Goal: Task Accomplishment & Management: Manage account settings

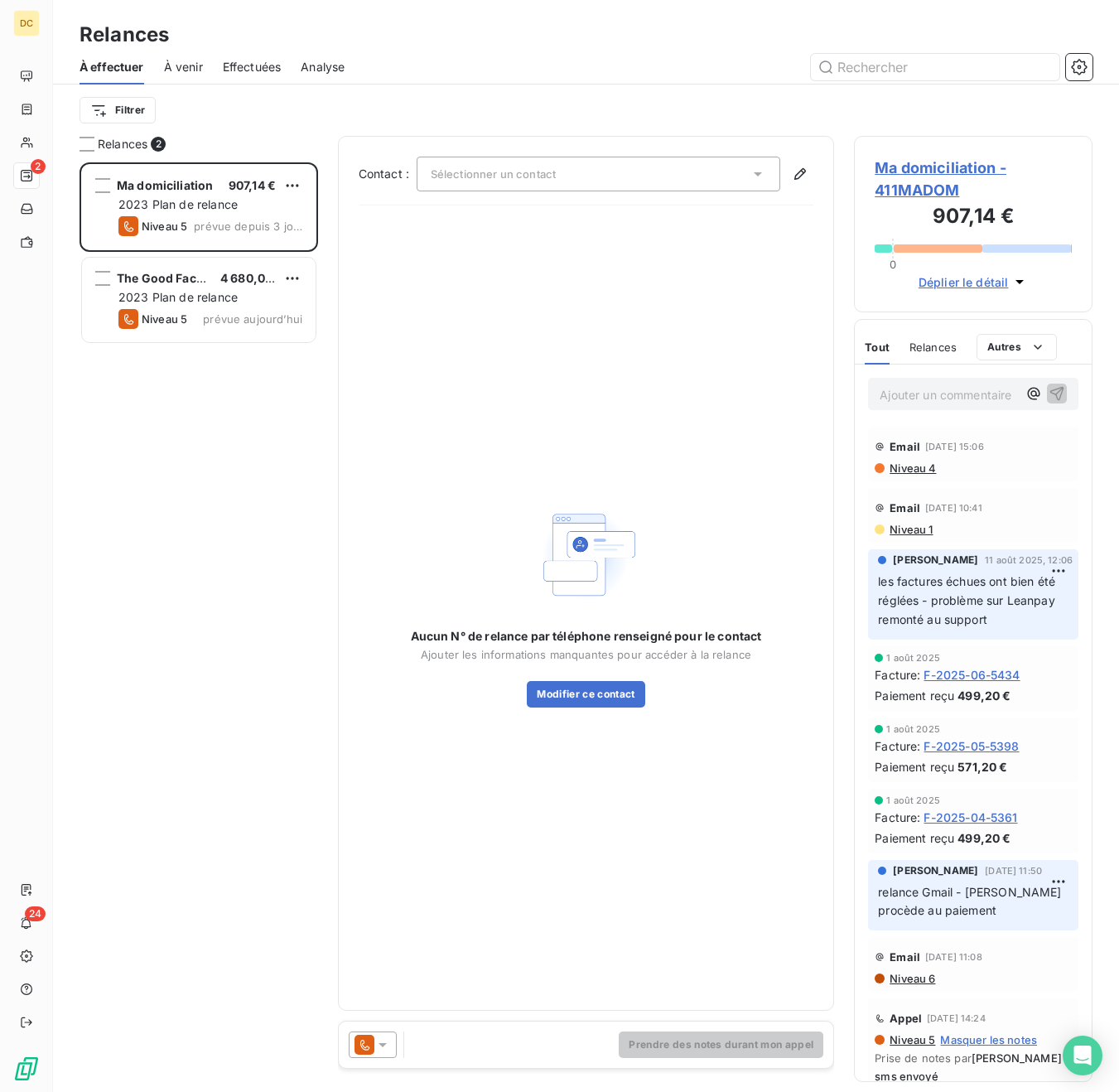
scroll to position [930, 238]
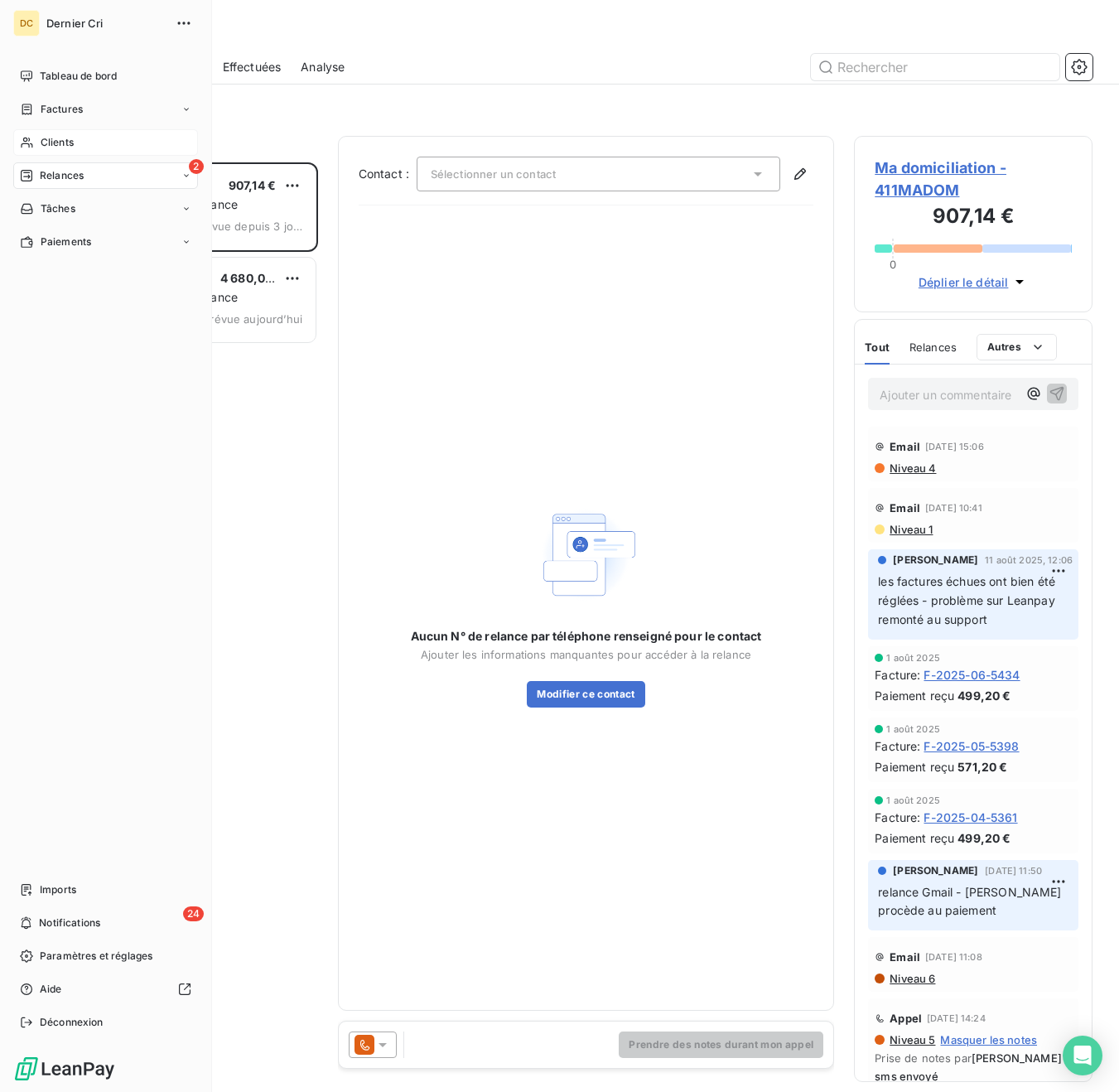
click at [28, 149] on div "Clients" at bounding box center [105, 142] width 185 height 26
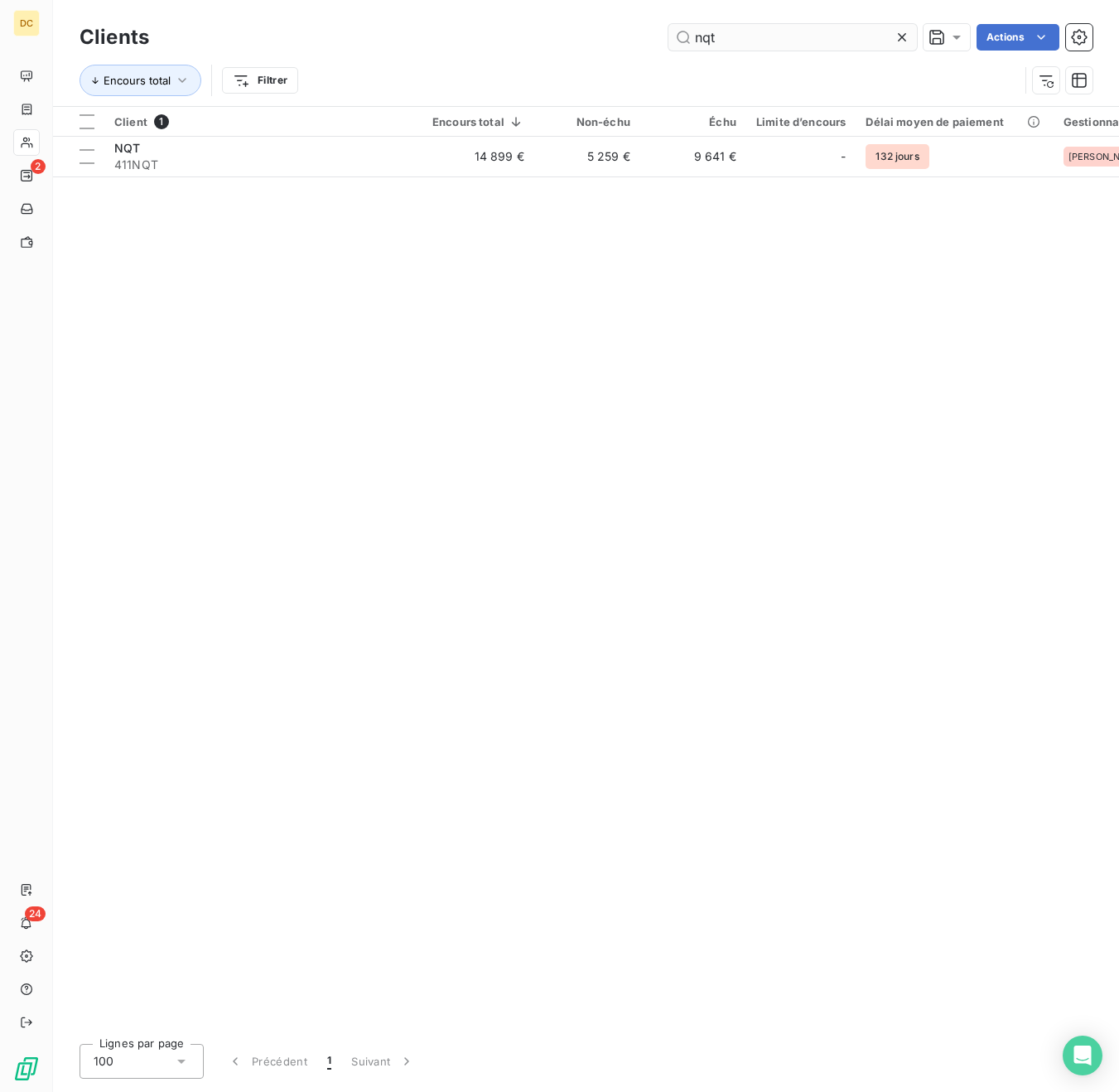
drag, startPoint x: 722, startPoint y: 40, endPoint x: 680, endPoint y: 37, distance: 42.1
click at [680, 37] on input "nqt" at bounding box center [792, 37] width 248 height 26
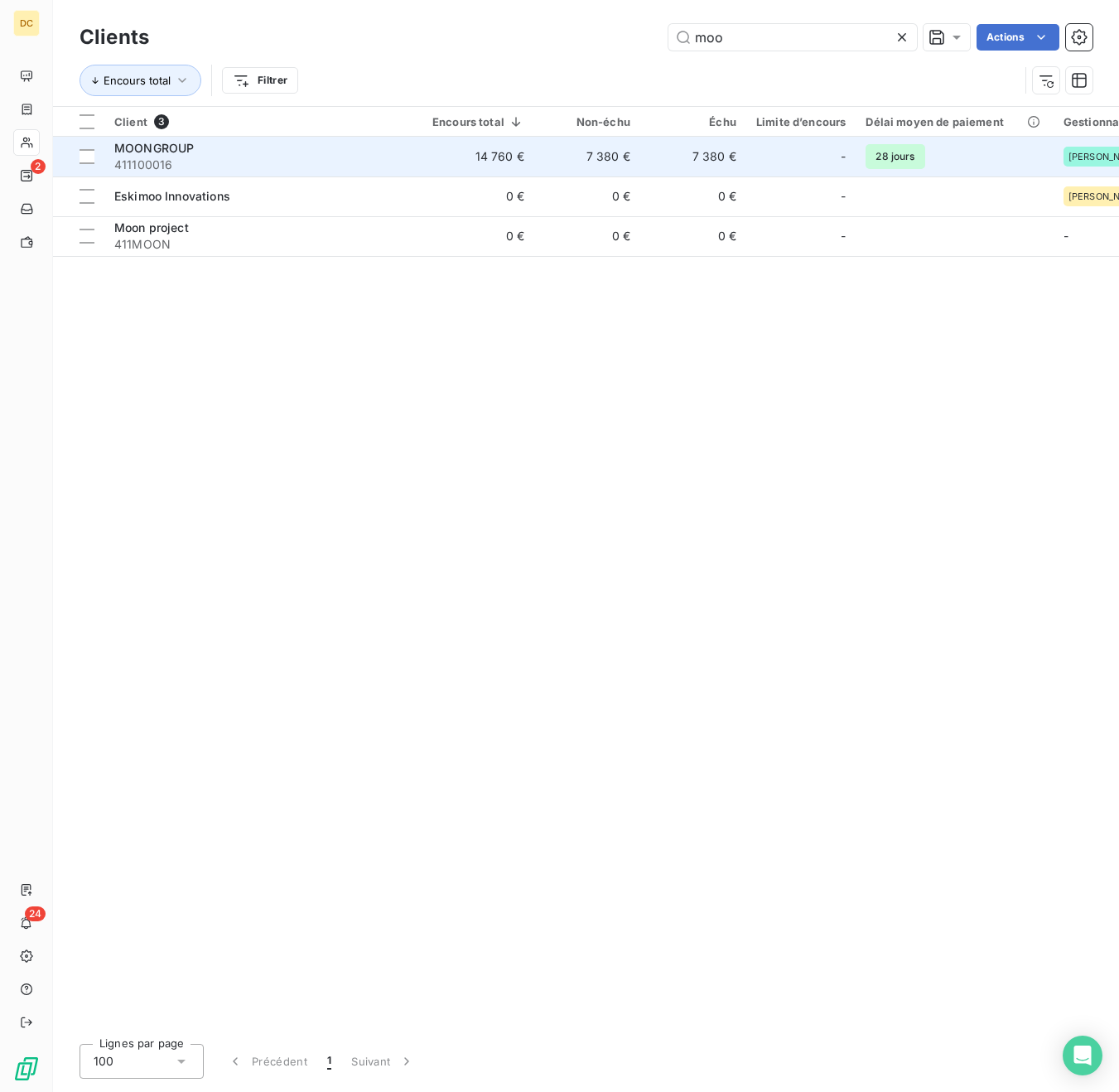
type input "moo"
click at [227, 149] on div "MOONGROUP" at bounding box center [263, 148] width 298 height 16
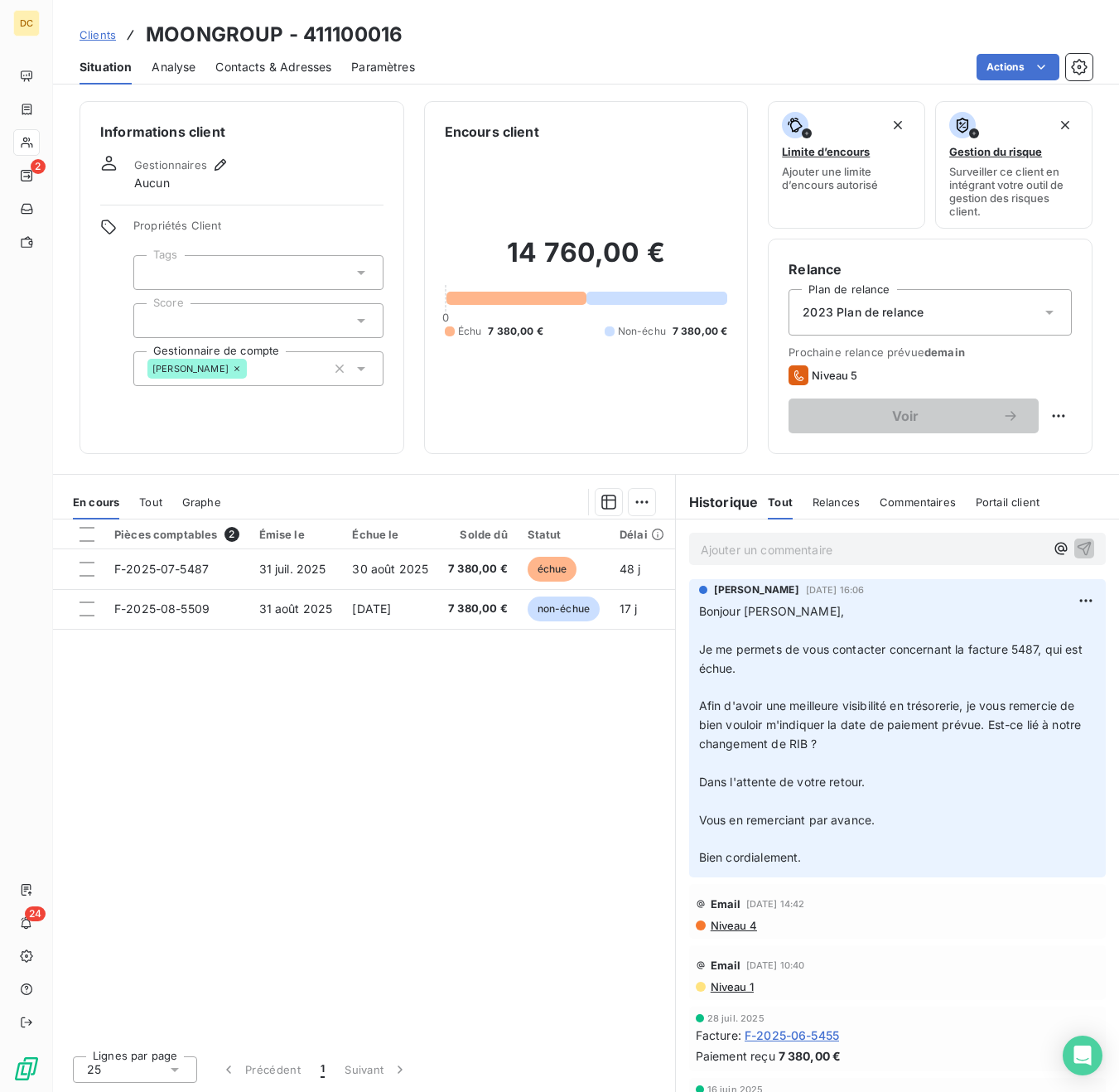
click at [765, 559] on p "Ajouter un commentaire ﻿" at bounding box center [872, 549] width 344 height 20
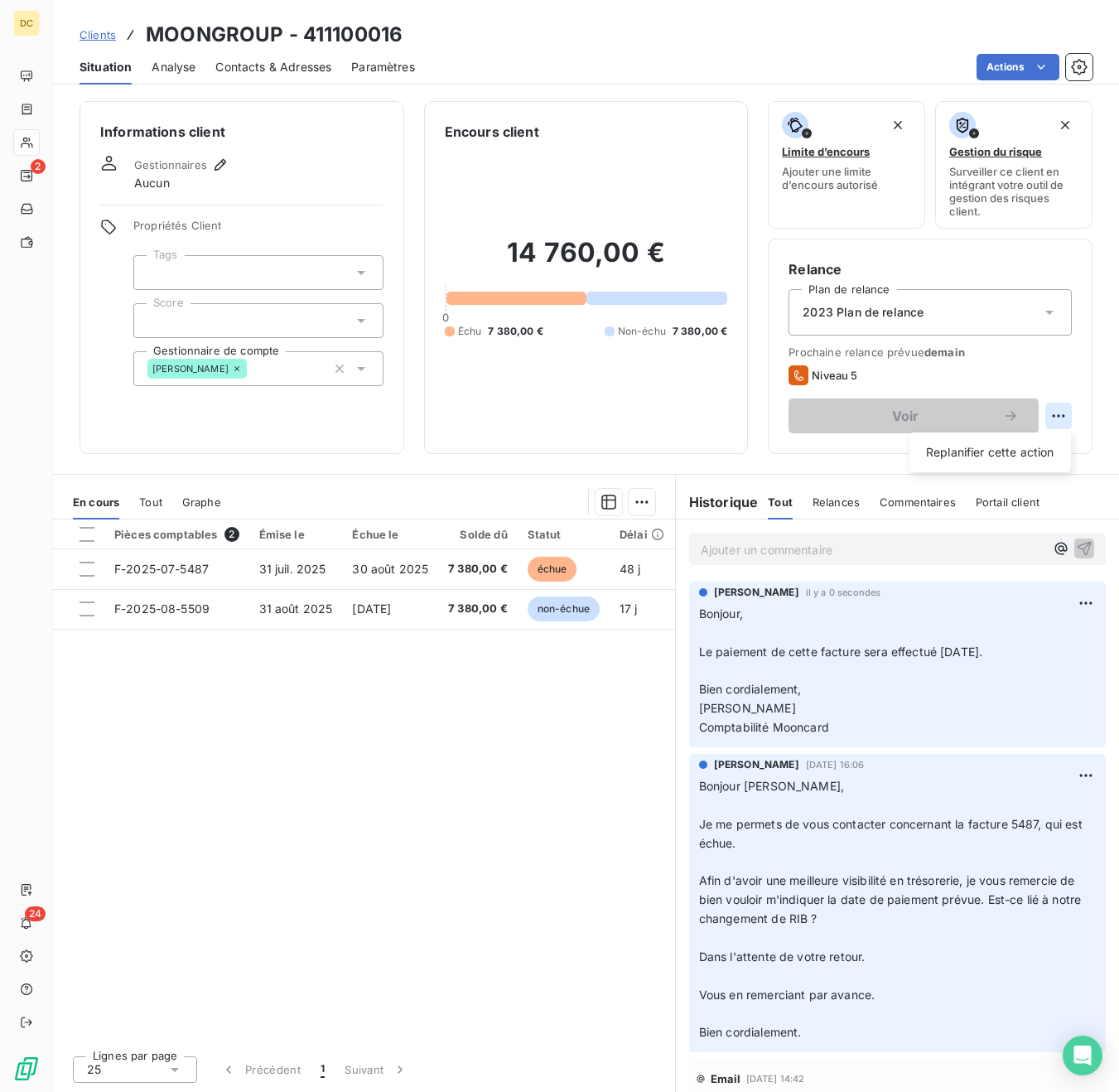
click at [1059, 411] on html "DC 2 24 Clients MOONGROUP - 411100016 Situation Analyse Contacts & Adresses Par…" at bounding box center [560, 546] width 1119 height 1092
click at [1013, 455] on div "Replanifier cette action" at bounding box center [991, 452] width 148 height 26
select select "8"
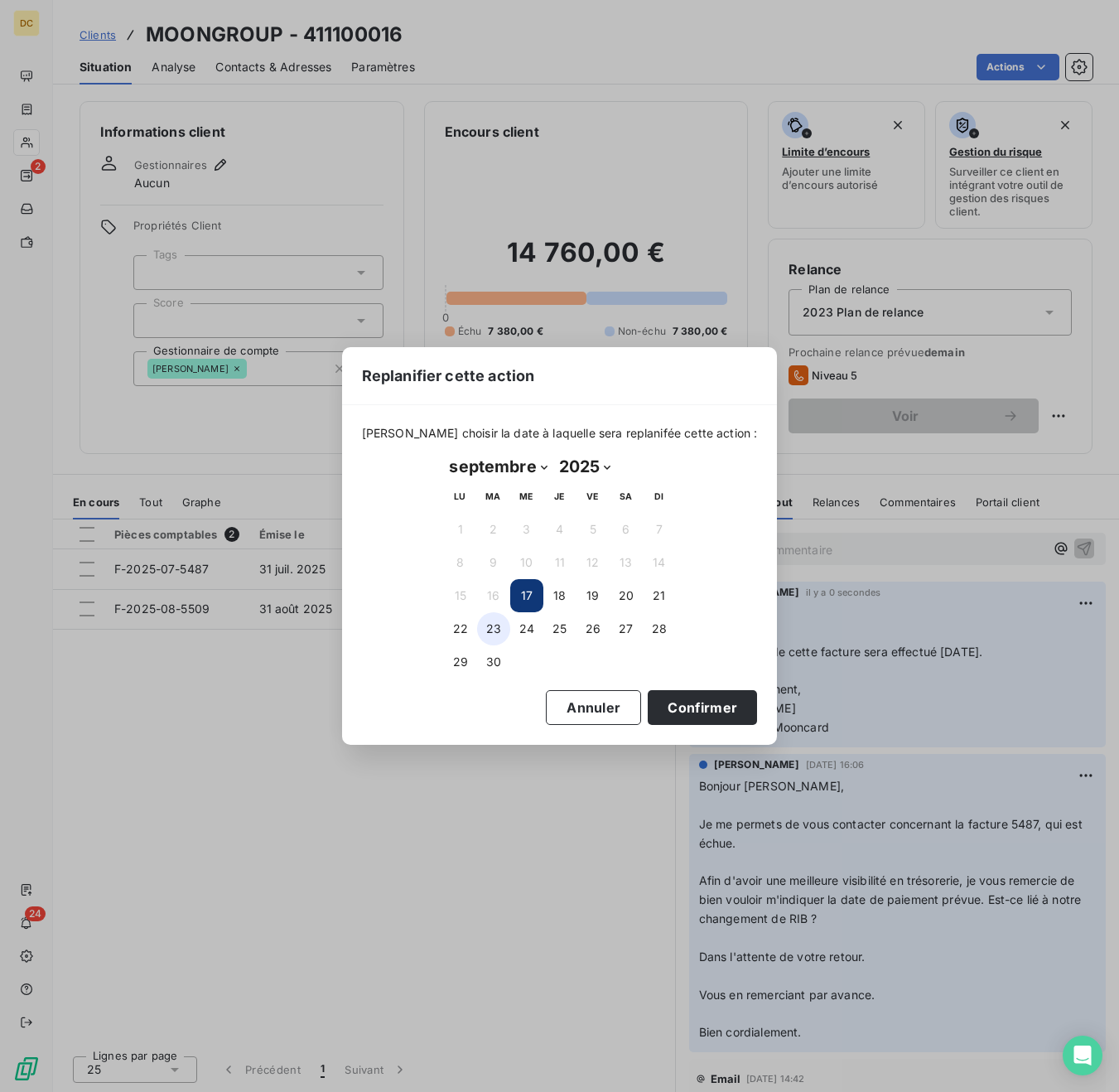
click at [489, 634] on button "23" at bounding box center [493, 628] width 33 height 33
click at [681, 708] on button "Confirmer" at bounding box center [702, 708] width 110 height 35
